Goal: Task Accomplishment & Management: Manage account settings

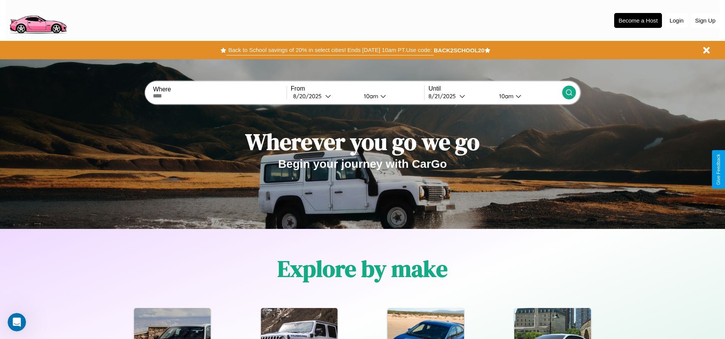
click at [330, 50] on button "Back to School savings of 20% in select cities! Ends [DATE] 10am PT. Use code:" at bounding box center [329, 50] width 207 height 11
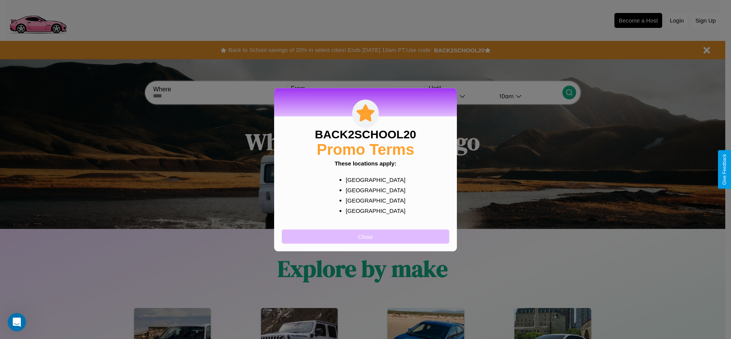
click at [365, 236] on button "Close" at bounding box center [365, 236] width 167 height 14
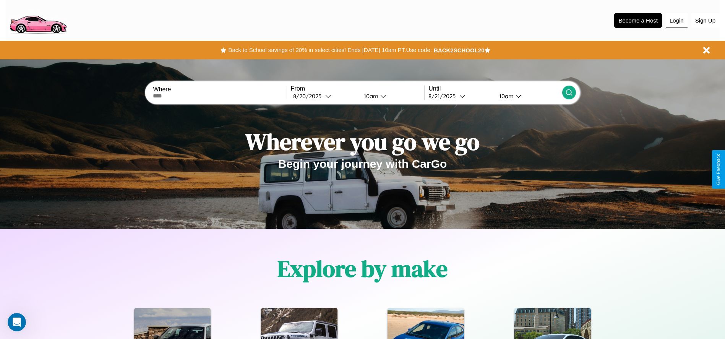
click at [676, 20] on button "Login" at bounding box center [677, 20] width 22 height 15
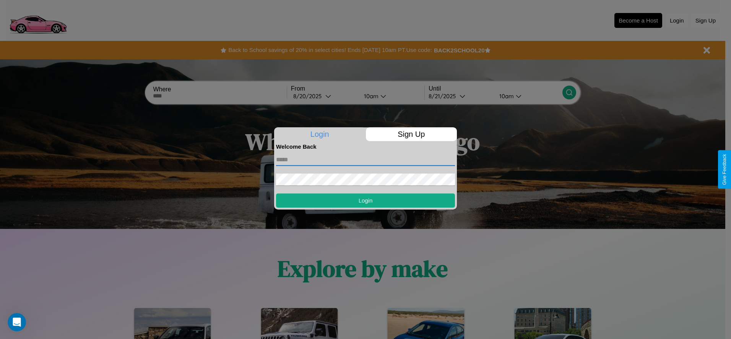
click at [365, 159] on input "text" at bounding box center [365, 160] width 179 height 12
type input "**********"
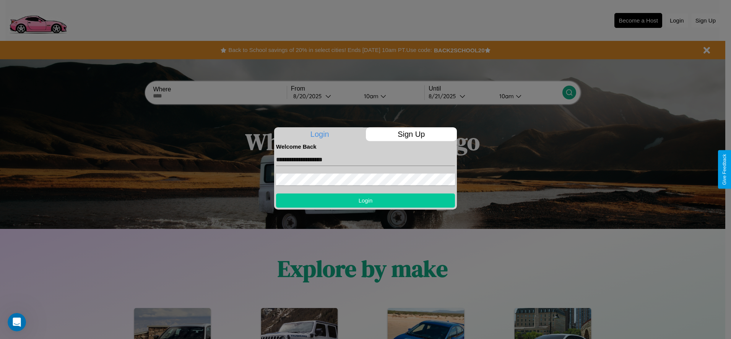
click at [365, 200] on button "Login" at bounding box center [365, 200] width 179 height 14
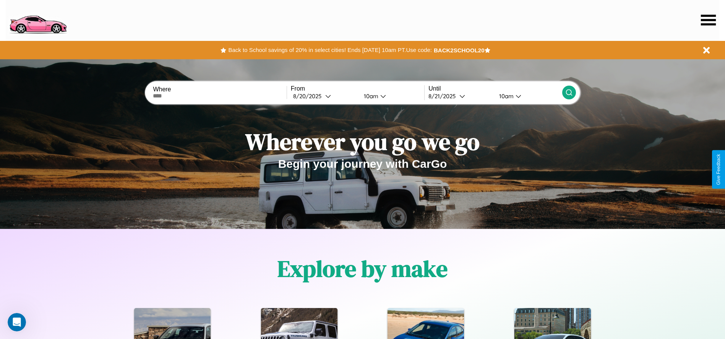
click at [708, 20] on icon at bounding box center [708, 20] width 15 height 11
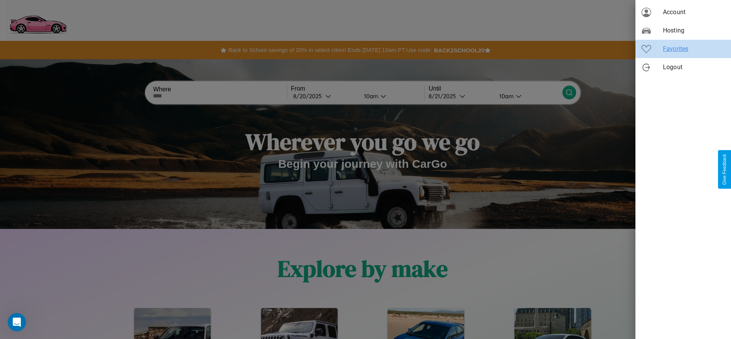
click at [683, 49] on span "Favorites" at bounding box center [694, 48] width 62 height 9
